Goal: Transaction & Acquisition: Book appointment/travel/reservation

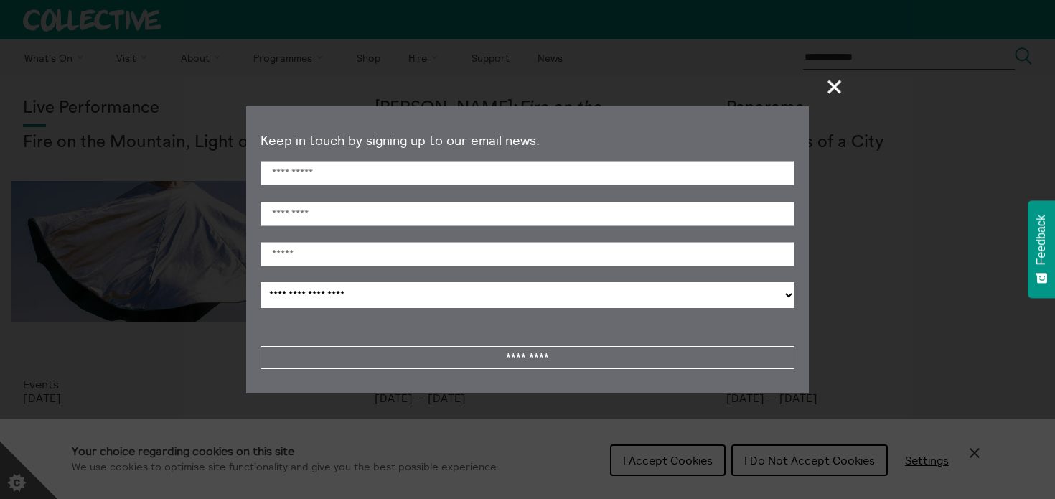
click at [150, 251] on section "**********" at bounding box center [527, 249] width 1055 height 499
click at [824, 90] on span "+" at bounding box center [835, 86] width 42 height 42
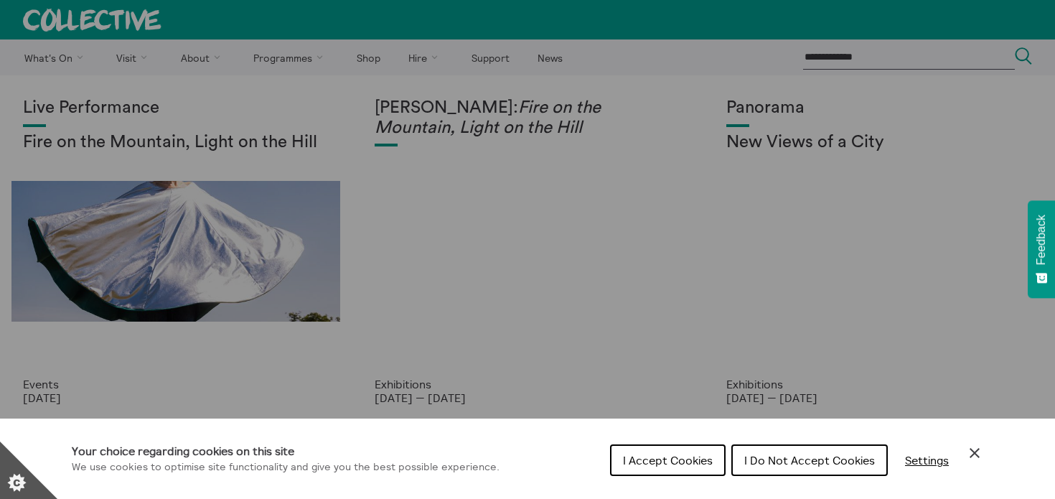
scroll to position [10, 0]
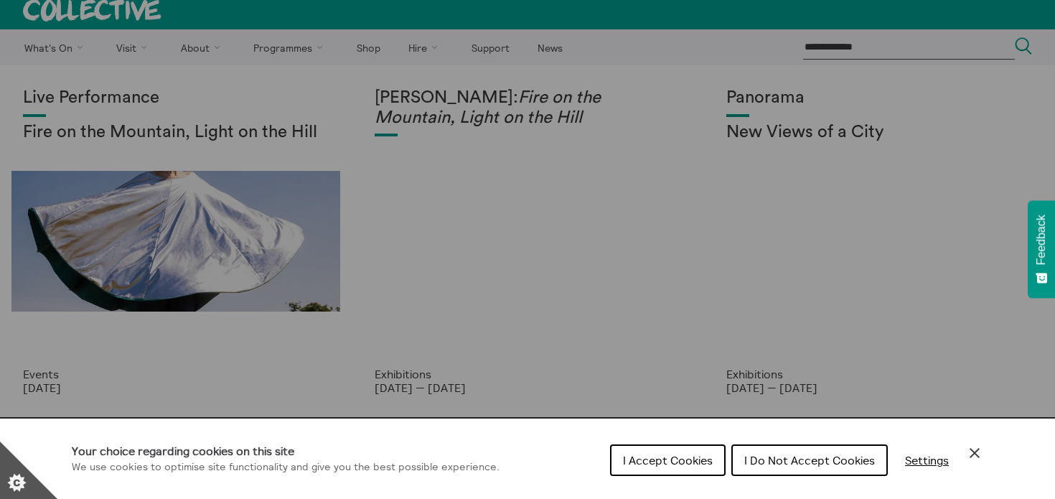
click at [694, 461] on span "I Accept Cookies" at bounding box center [668, 460] width 90 height 14
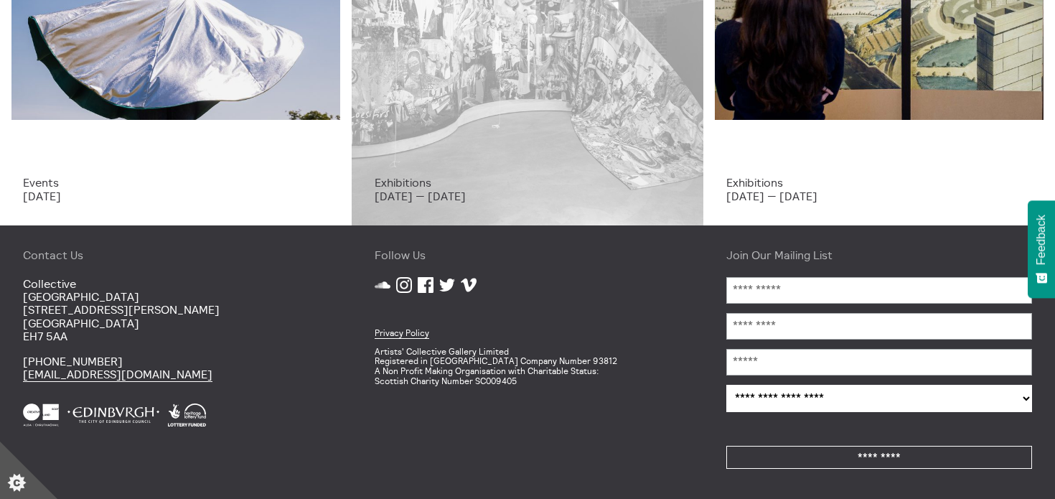
scroll to position [0, 0]
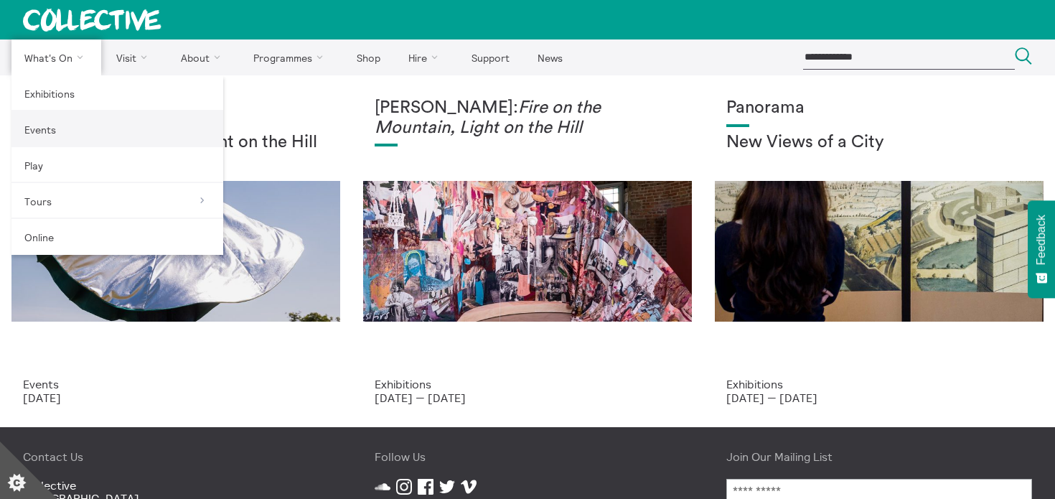
click at [98, 138] on link "Events" at bounding box center [117, 129] width 212 height 36
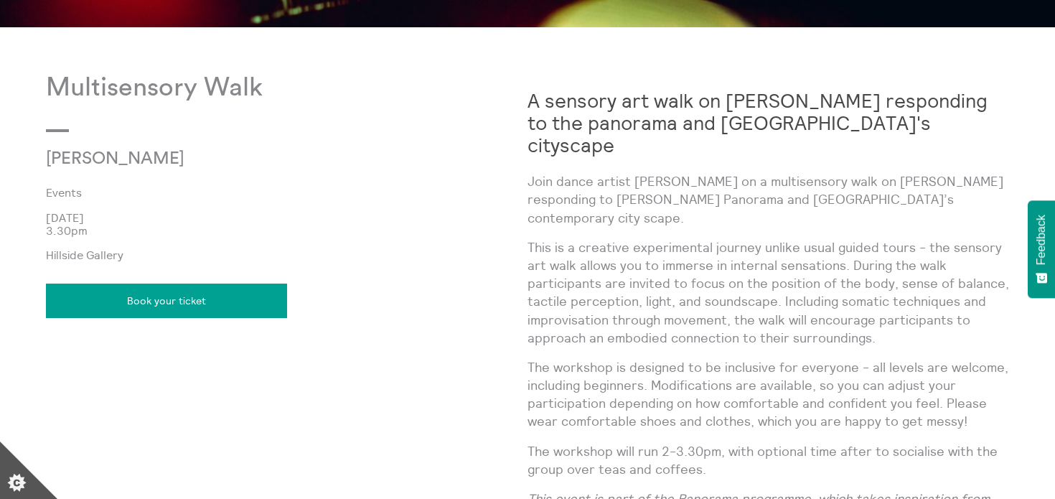
scroll to position [752, 0]
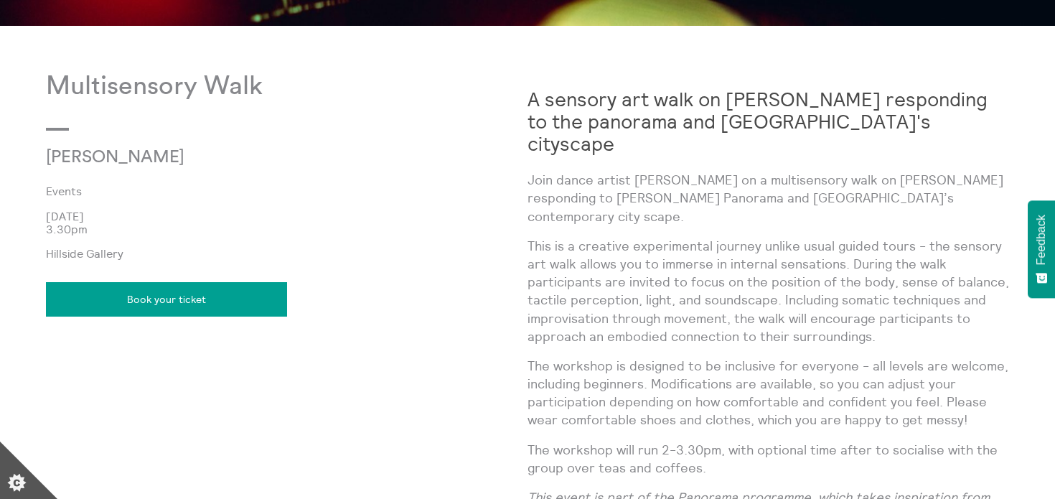
click at [218, 304] on link "Book your ticket" at bounding box center [166, 299] width 241 height 34
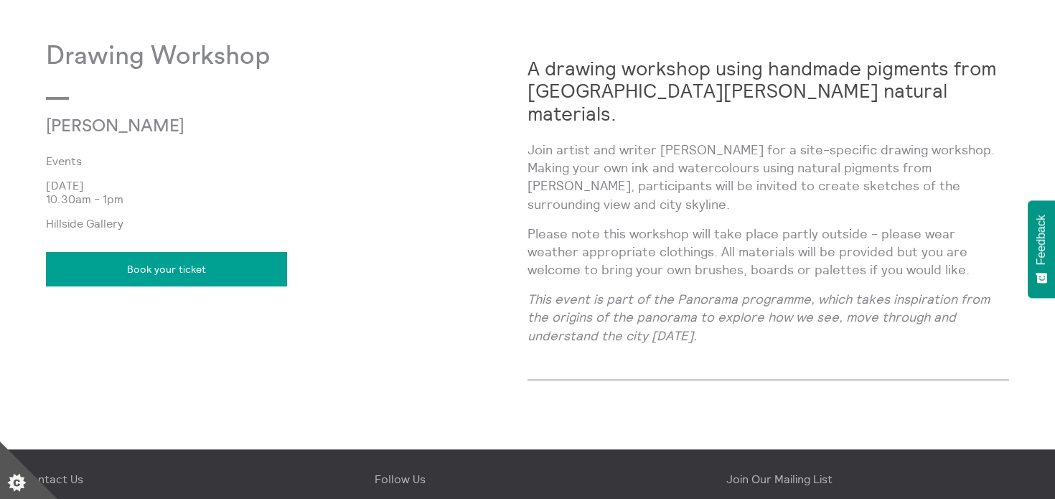
scroll to position [785, 0]
